Goal: Information Seeking & Learning: Learn about a topic

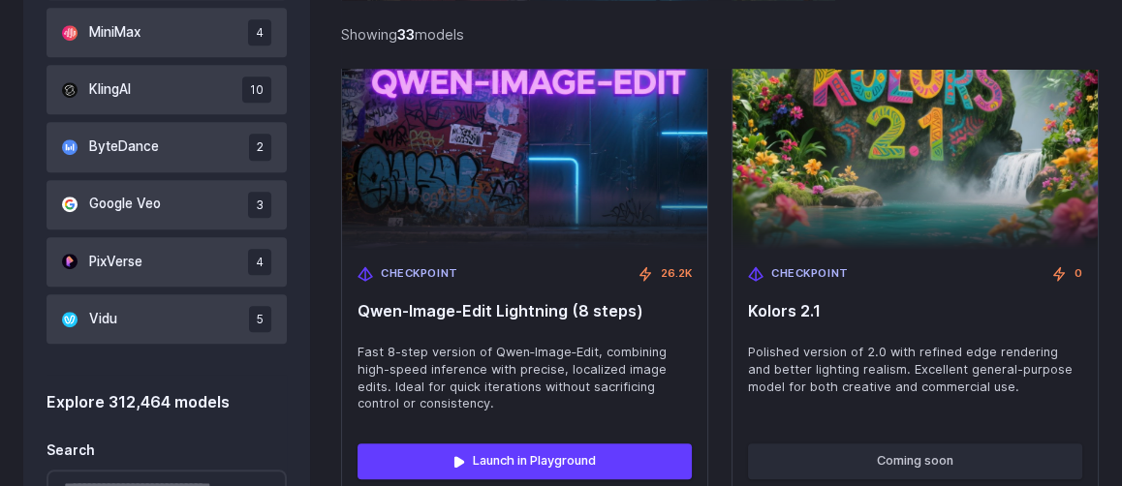
scroll to position [1453, 0]
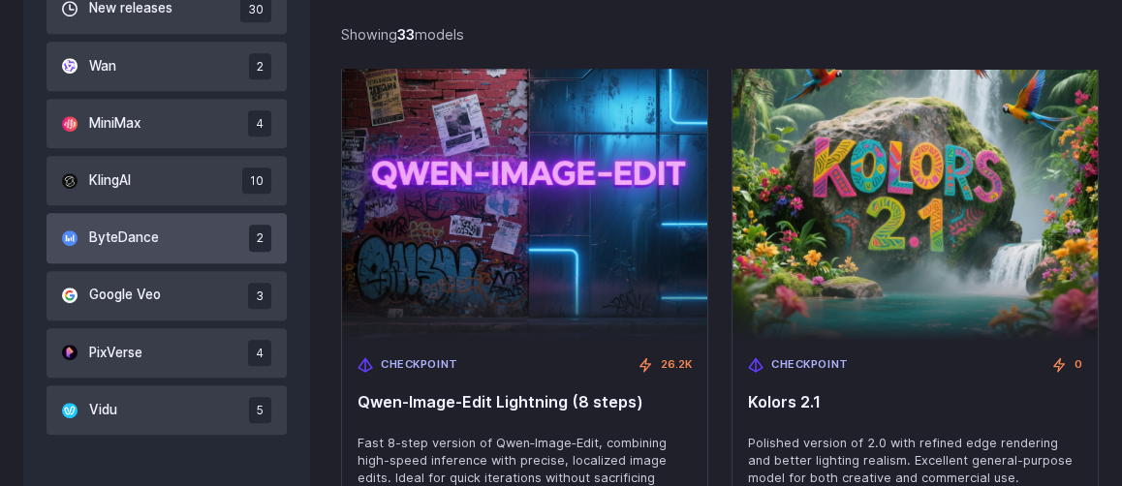
click at [197, 241] on button "ByteDance 2" at bounding box center [166, 237] width 240 height 49
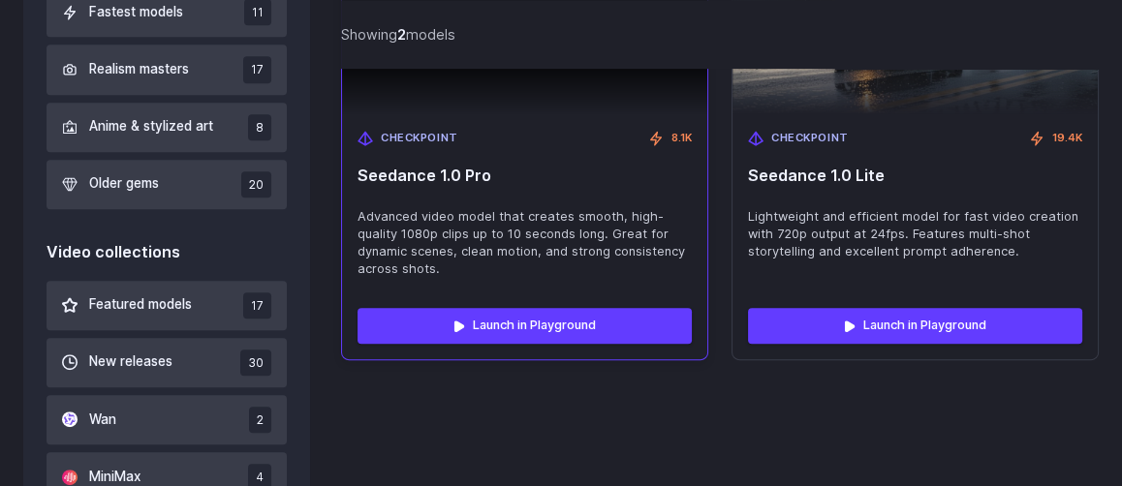
scroll to position [1040, 0]
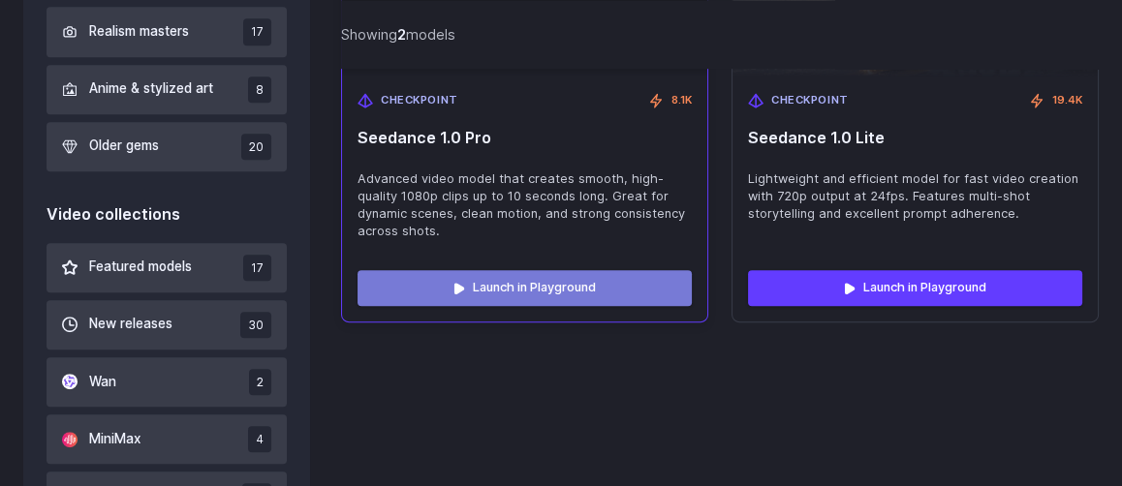
click at [508, 294] on link "Launch in Playground" at bounding box center [524, 287] width 334 height 35
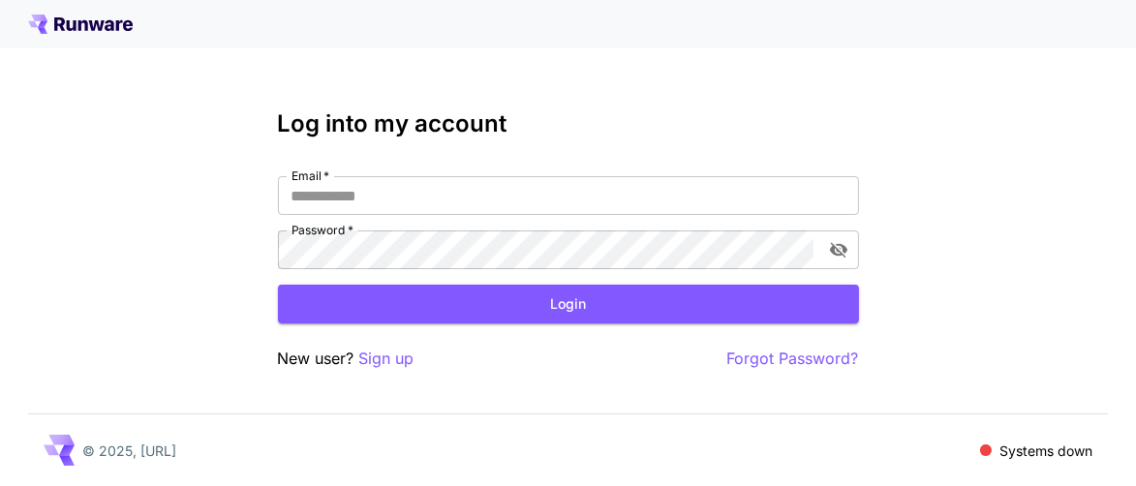
click at [124, 19] on icon at bounding box center [80, 24] width 105 height 19
click at [124, 27] on icon at bounding box center [128, 25] width 10 height 11
click at [108, 25] on icon at bounding box center [110, 25] width 10 height 11
click at [168, 440] on div "© 2025, [URL]" at bounding box center [110, 450] width 133 height 31
click at [169, 452] on p "© 2025, [URL]" at bounding box center [129, 451] width 94 height 20
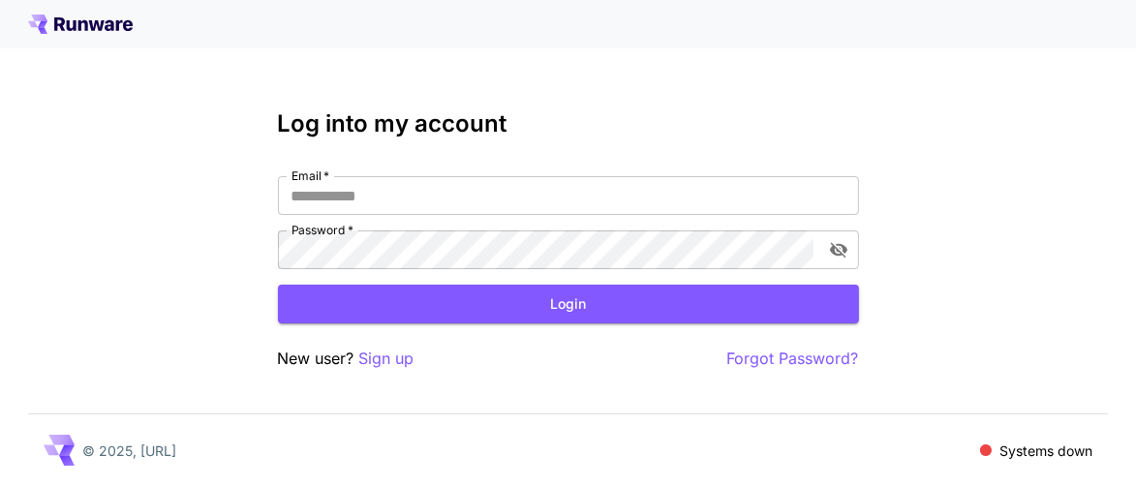
click at [102, 20] on icon at bounding box center [96, 25] width 15 height 11
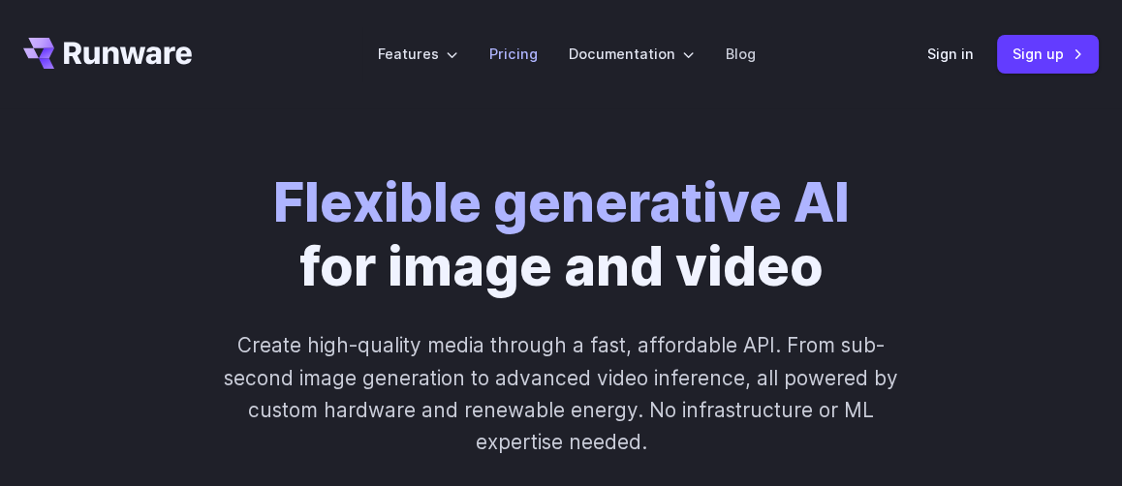
click at [510, 54] on link "Pricing" at bounding box center [513, 54] width 48 height 22
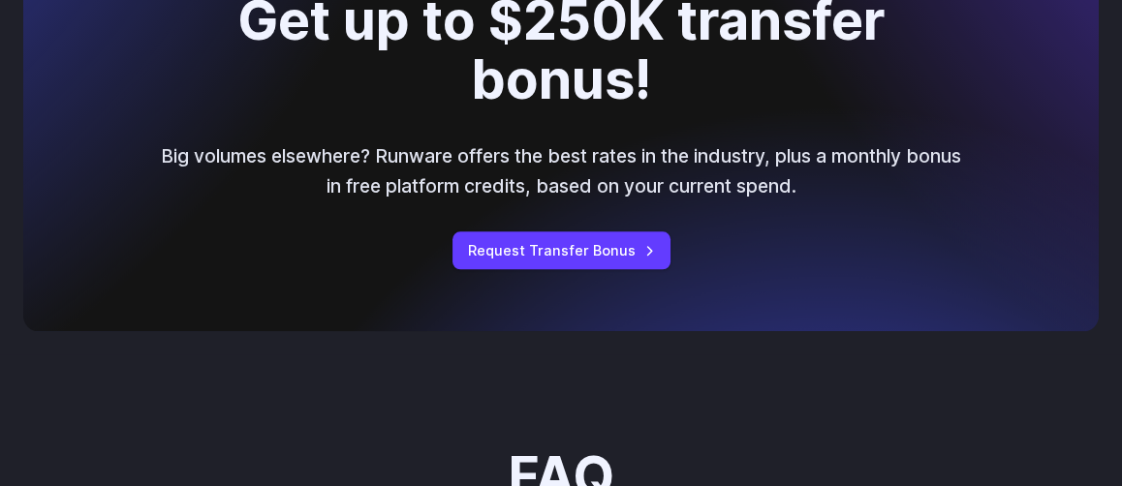
scroll to position [2325, 0]
